Goal: Find specific page/section

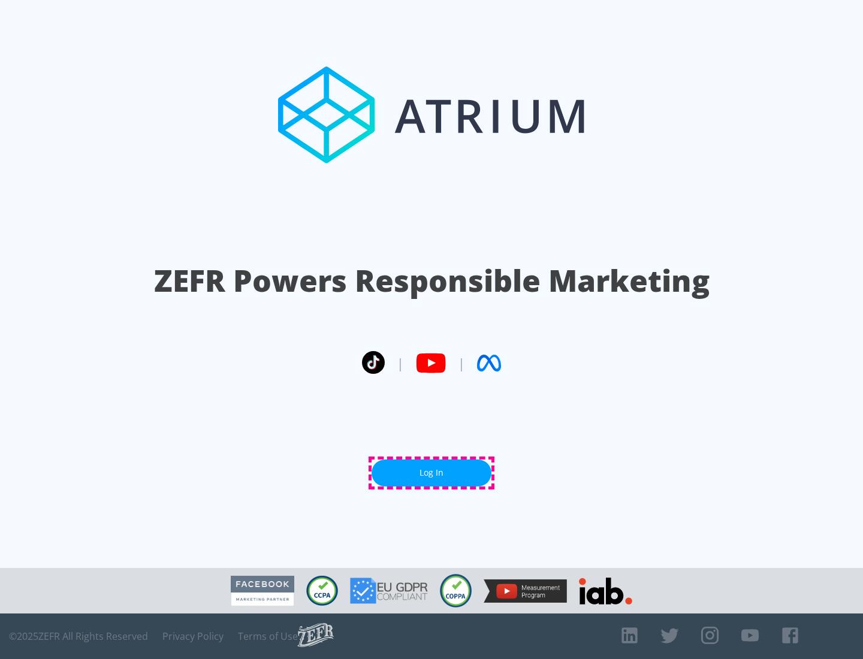
click at [432, 473] on link "Log In" at bounding box center [432, 473] width 120 height 27
